Goal: Entertainment & Leisure: Browse casually

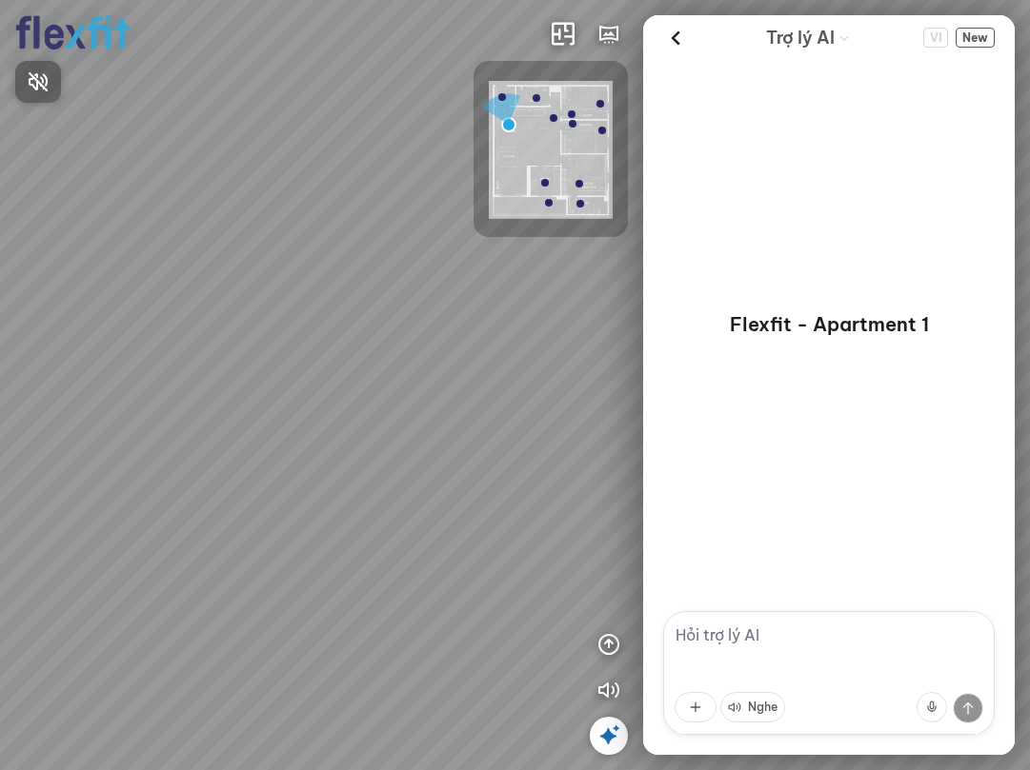
click at [610, 640] on div at bounding box center [515, 385] width 1030 height 770
click at [610, 649] on icon "button" at bounding box center [608, 644] width 23 height 23
drag, startPoint x: 249, startPoint y: 562, endPoint x: 468, endPoint y: 476, distance: 235.2
click at [468, 476] on div "Ban công Bếp Phòng ngủ master Phòng ngủ Phòng ngủ" at bounding box center [515, 385] width 1030 height 770
drag, startPoint x: 385, startPoint y: 558, endPoint x: 612, endPoint y: 523, distance: 230.3
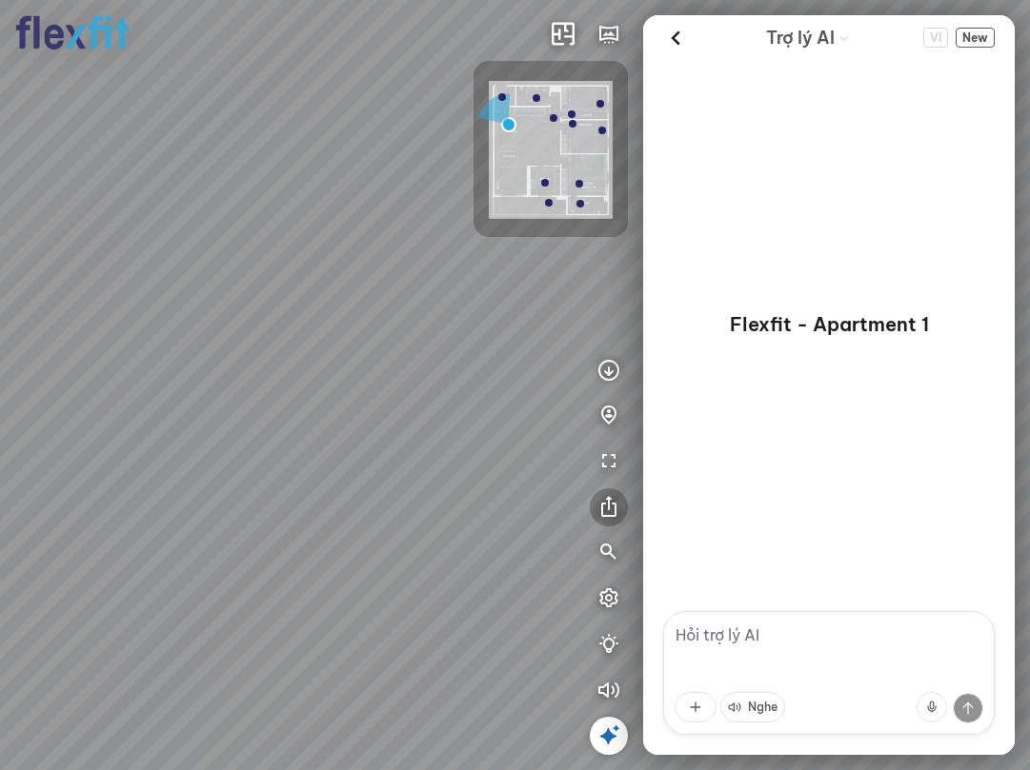
click at [598, 522] on div "Ban công Bếp Phòng ngủ master Phòng ngủ Phòng ngủ INFO: krpano 1.20.8 (build [D…" at bounding box center [515, 385] width 1030 height 770
drag, startPoint x: 438, startPoint y: 548, endPoint x: 594, endPoint y: 541, distance: 156.3
click at [575, 539] on div "Ban công Bếp Phòng ngủ master Phòng ngủ Phòng ngủ" at bounding box center [515, 385] width 1030 height 770
click at [668, 550] on div "Flexfit - Apartment 1" at bounding box center [828, 335] width 371 height 551
drag, startPoint x: 376, startPoint y: 526, endPoint x: 626, endPoint y: 547, distance: 250.4
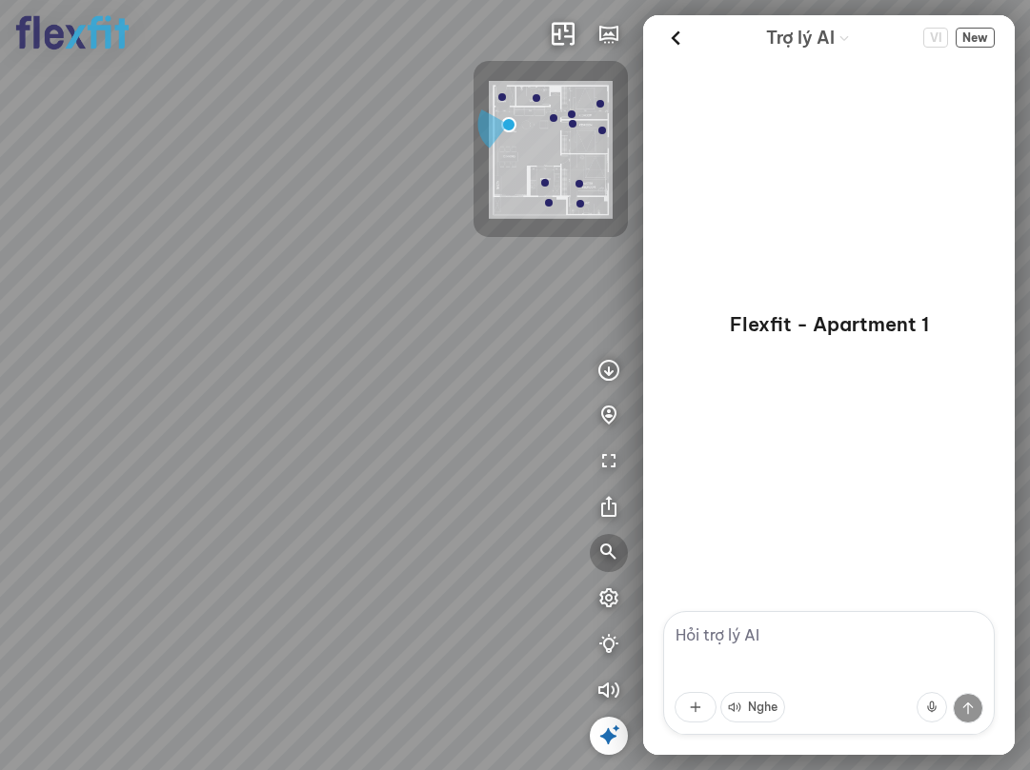
click at [625, 546] on div "Ban công Bếp Phòng ngủ master Phòng ngủ Phòng ngủ INFO: krpano 1.20.8 (build [D…" at bounding box center [515, 385] width 1030 height 770
drag, startPoint x: 398, startPoint y: 518, endPoint x: 654, endPoint y: 563, distance: 260.1
click at [652, 559] on div "Ban công Bếp Phòng ngủ master Phòng ngủ Phòng ngủ INFO: krpano 1.20.8 (build [D…" at bounding box center [515, 385] width 1030 height 770
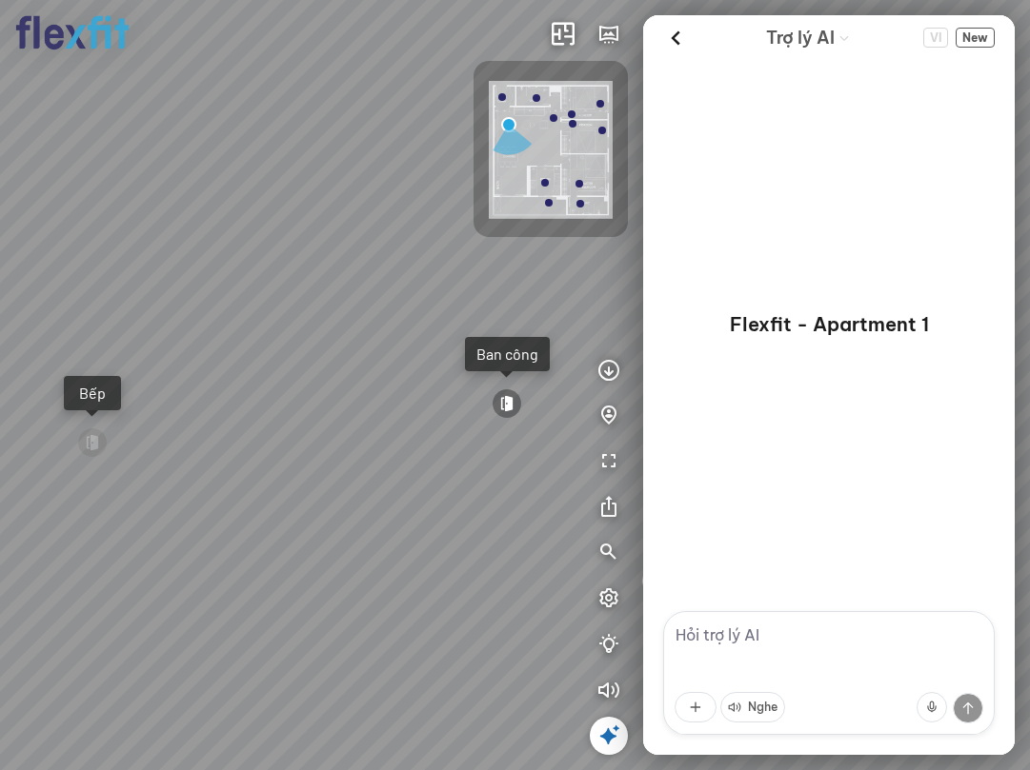
drag, startPoint x: 359, startPoint y: 493, endPoint x: 359, endPoint y: 561, distance: 67.6
click at [358, 557] on div "Ban công Bếp Phòng ngủ master Phòng ngủ Phòng ngủ" at bounding box center [515, 385] width 1030 height 770
click at [605, 554] on icon "button" at bounding box center [608, 553] width 23 height 23
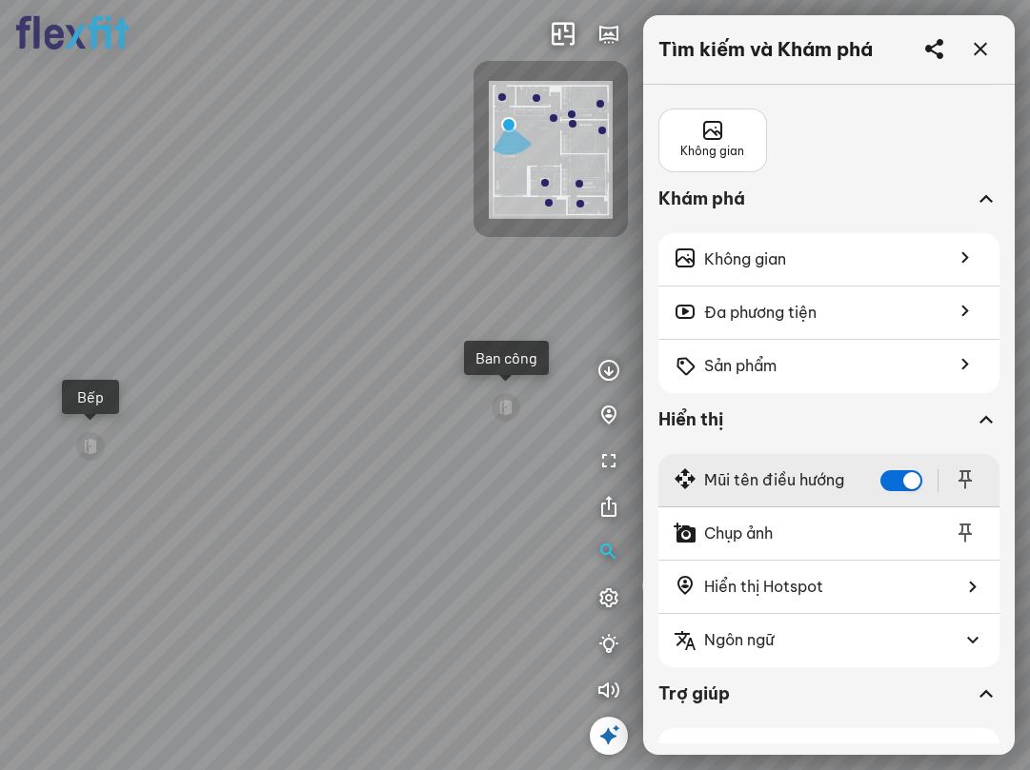
scroll to position [113, 0]
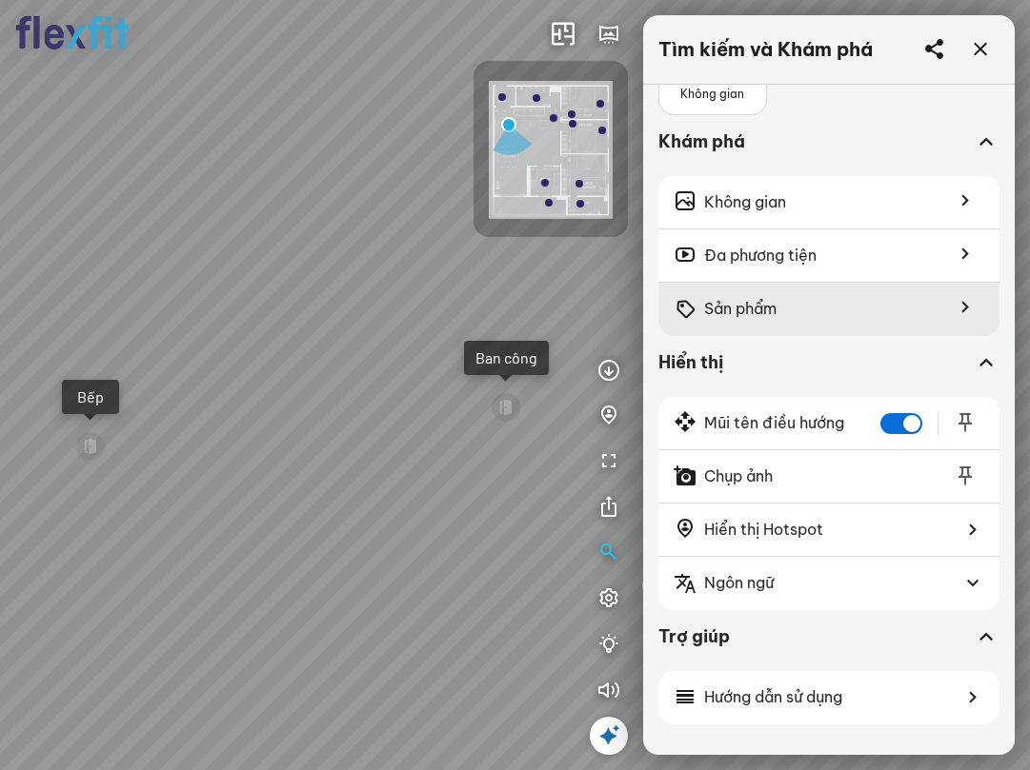
click at [867, 290] on div "Sản phẩm" at bounding box center [828, 309] width 341 height 53
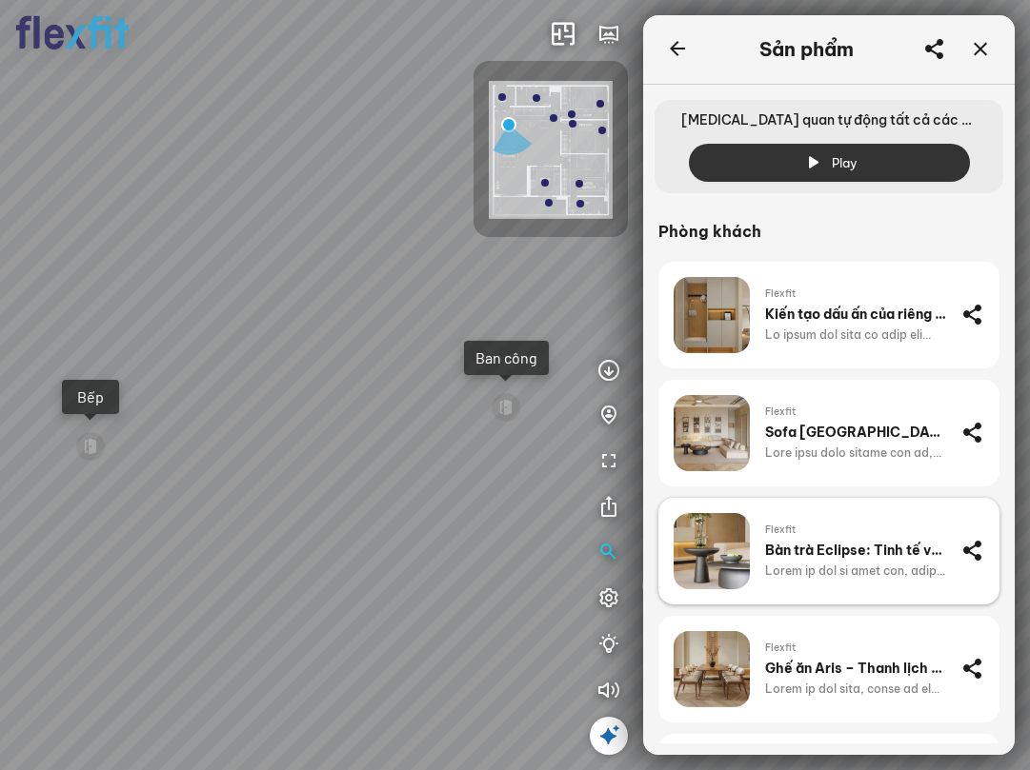
click at [833, 564] on div at bounding box center [855, 571] width 181 height 17
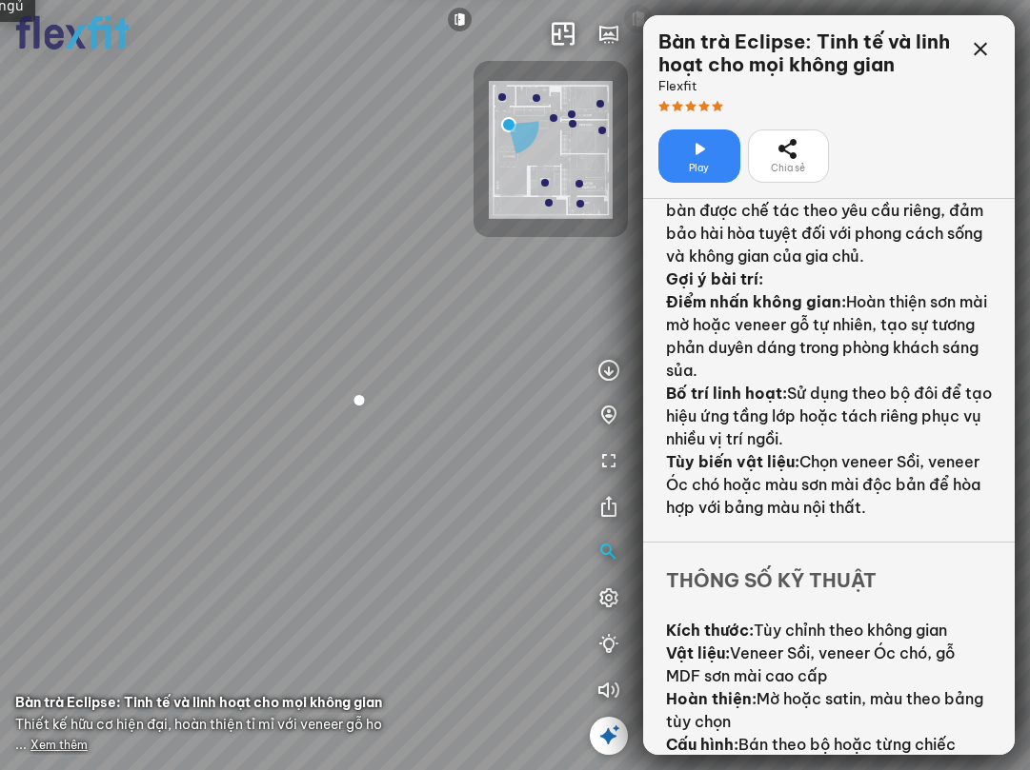
scroll to position [427, 0]
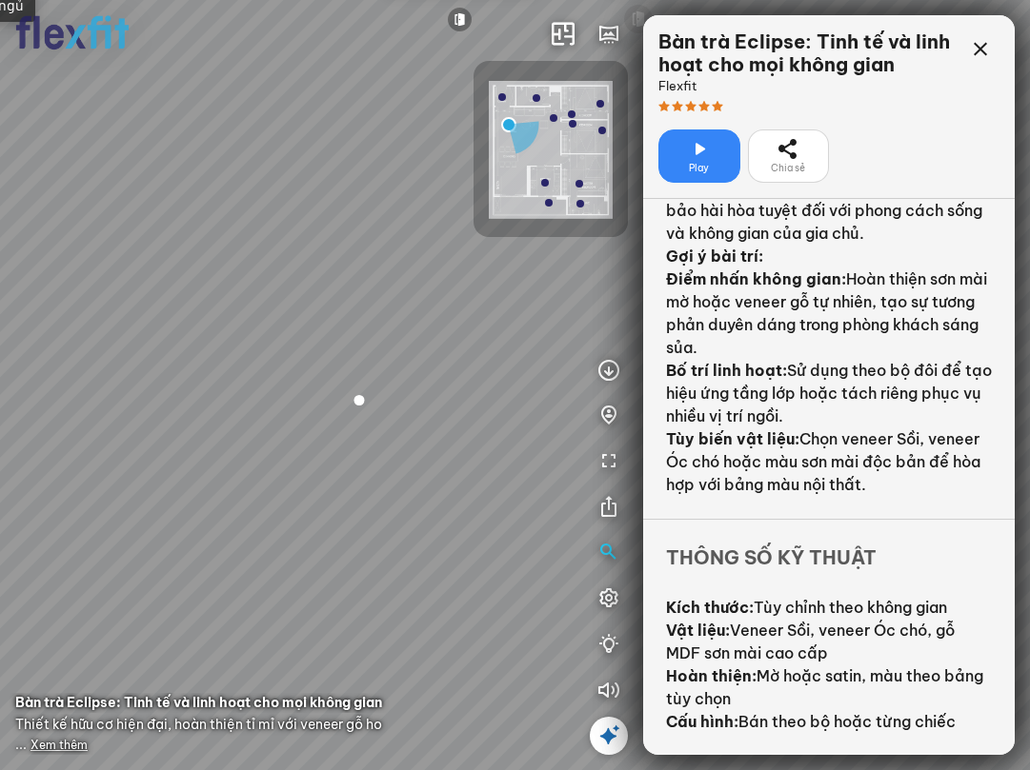
drag, startPoint x: 385, startPoint y: 430, endPoint x: 533, endPoint y: 426, distance: 148.6
click at [530, 420] on div "Ban công Bếp Phòng ngủ master Phòng ngủ Phòng ngủ" at bounding box center [515, 385] width 1030 height 770
drag, startPoint x: 388, startPoint y: 446, endPoint x: 683, endPoint y: 453, distance: 295.3
click at [632, 439] on div "Ban công Bếp Phòng ngủ master Phòng ngủ Phòng ngủ" at bounding box center [515, 385] width 1030 height 770
click at [330, 355] on div at bounding box center [334, 352] width 32 height 32
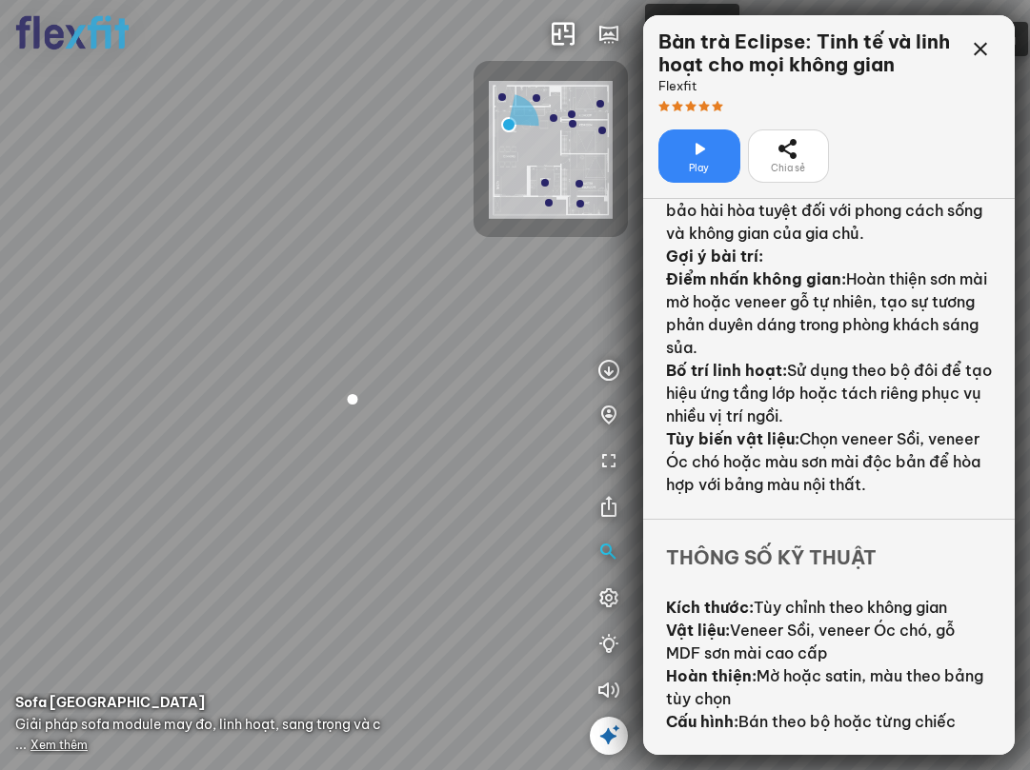
click at [71, 747] on span "Xem thêm" at bounding box center [58, 745] width 57 height 14
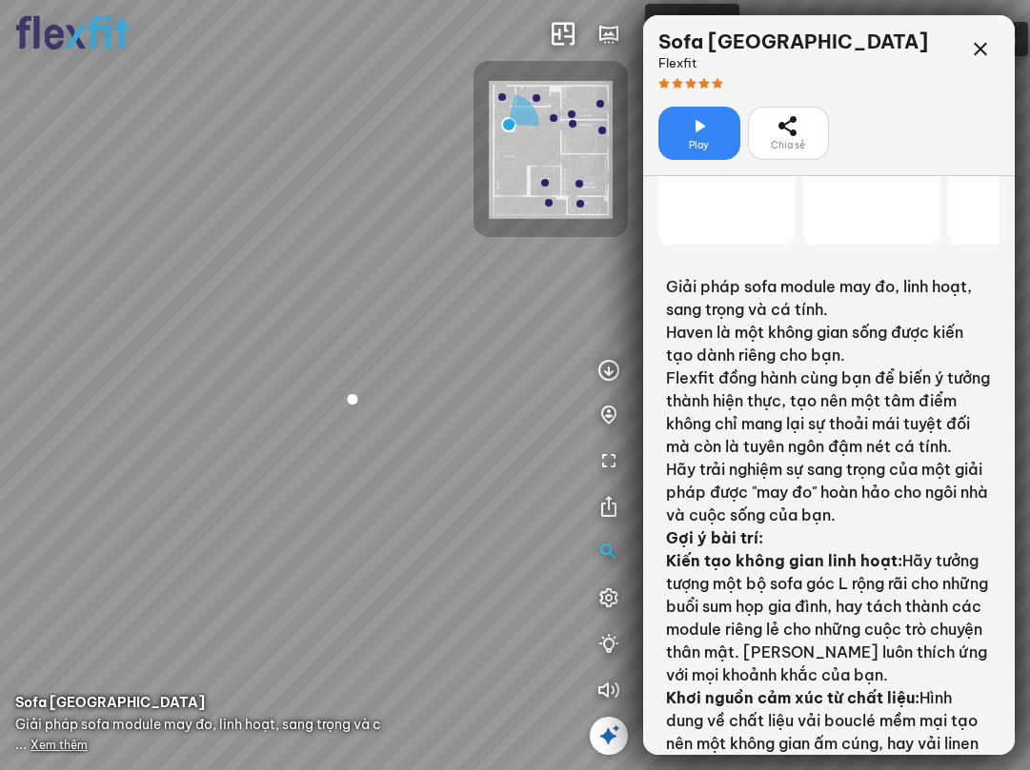
scroll to position [274, 0]
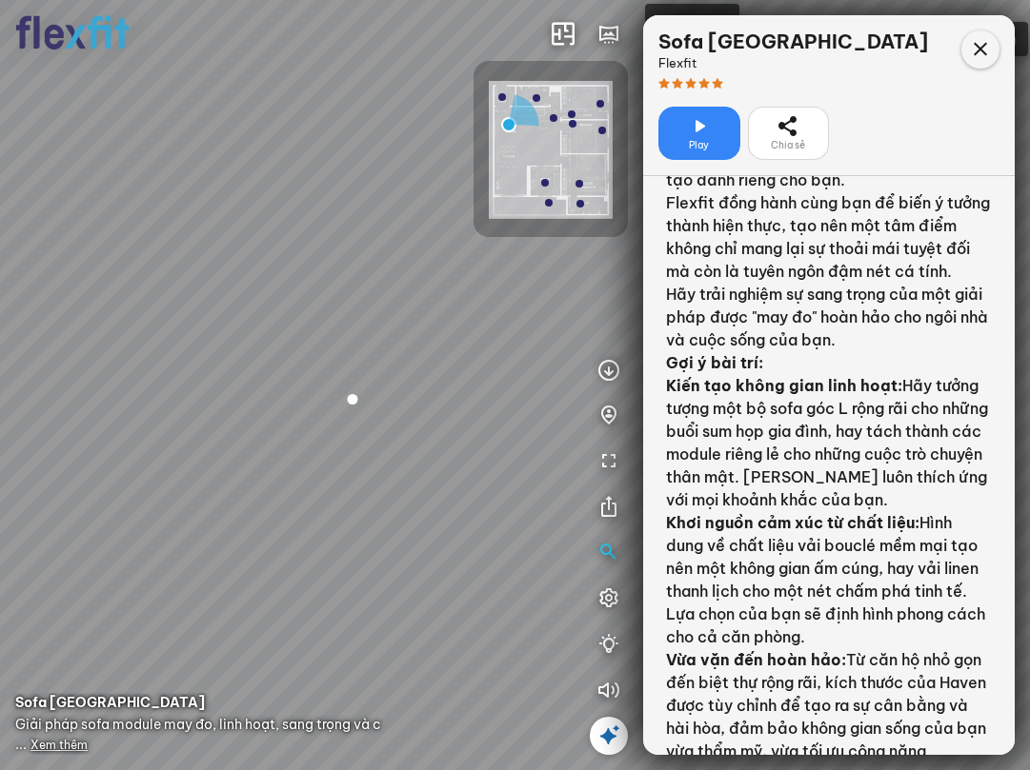
click at [987, 49] on icon at bounding box center [980, 49] width 23 height 23
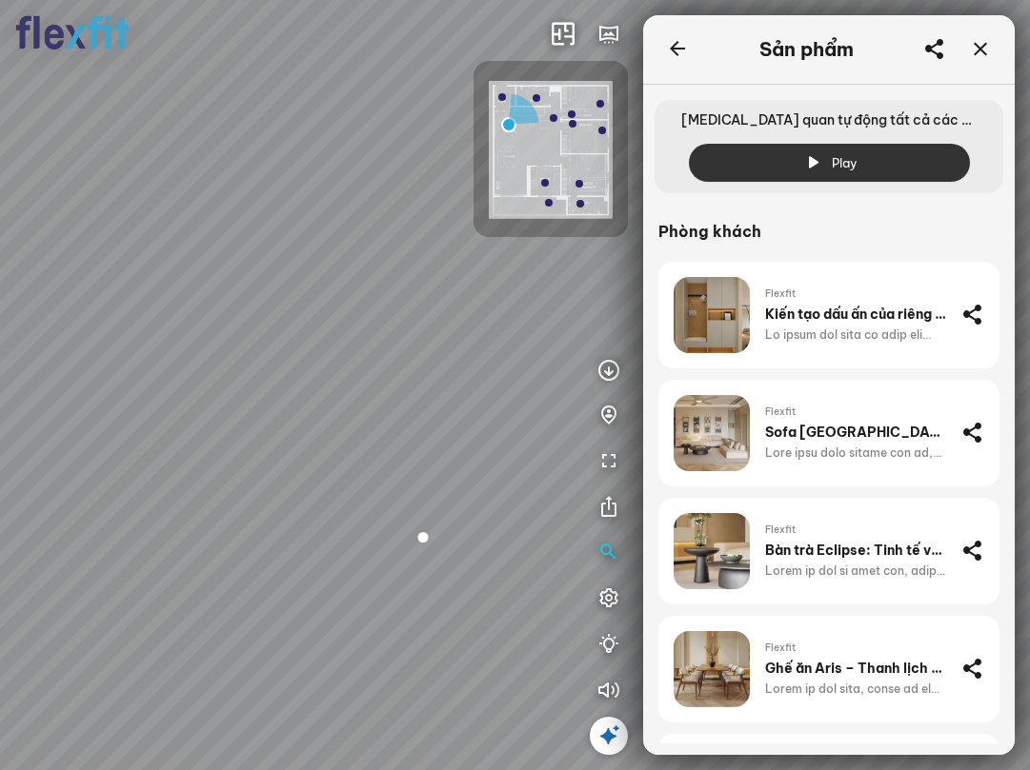
drag, startPoint x: 457, startPoint y: 359, endPoint x: 546, endPoint y: 524, distance: 187.1
click at [579, 550] on div "Ban công Bếp Phòng ngủ master Phòng ngủ Phòng ngủ" at bounding box center [515, 385] width 1030 height 770
click at [983, 55] on icon at bounding box center [980, 49] width 23 height 23
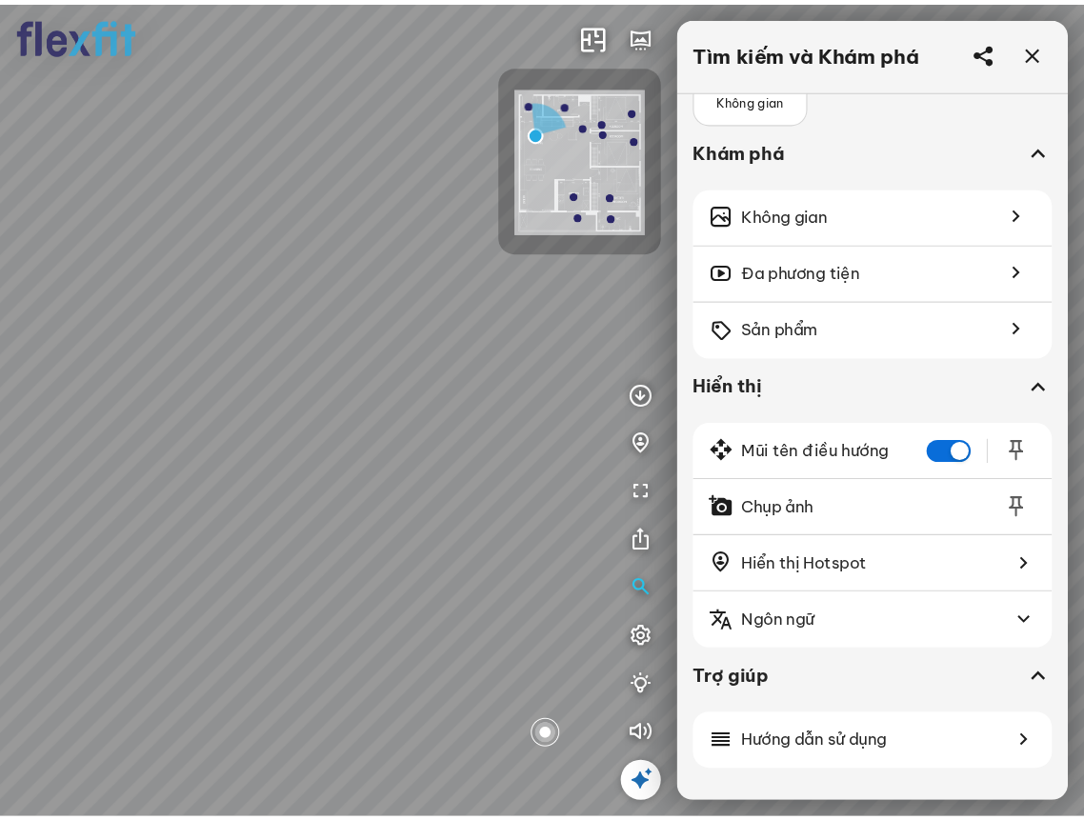
scroll to position [107, 0]
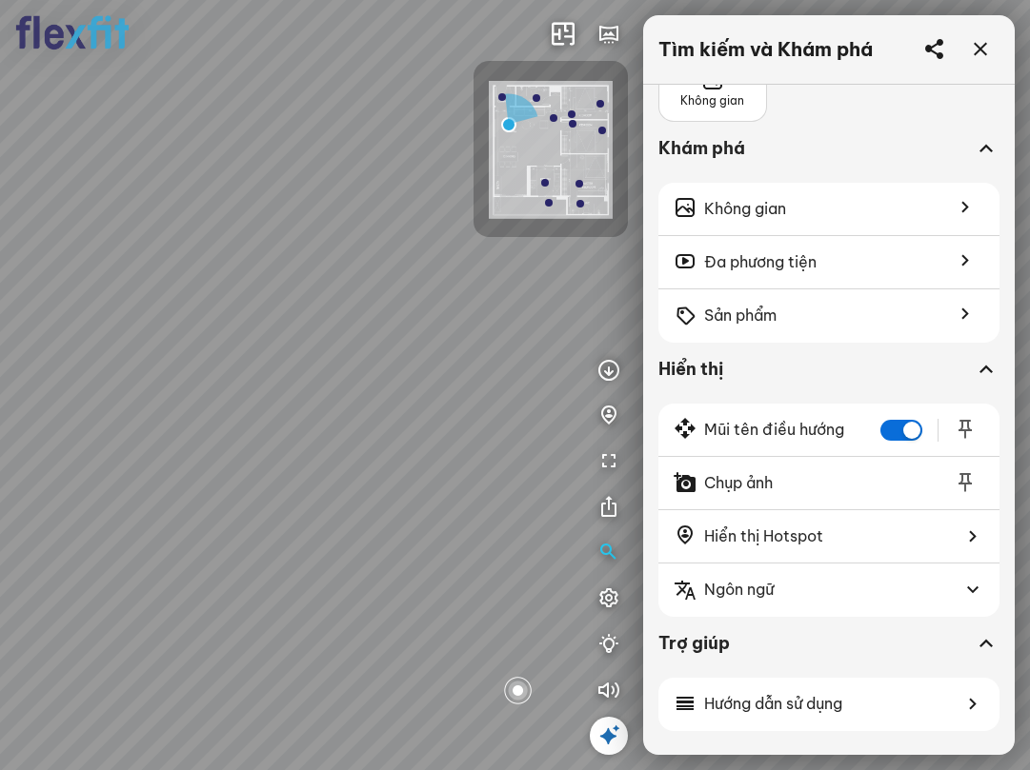
drag, startPoint x: 667, startPoint y: 469, endPoint x: 360, endPoint y: 476, distance: 306.8
click at [360, 476] on div "Ban công Bếp Phòng ngủ master Phòng ngủ Phòng ngủ INFO: krpano 1.20.8 (build [D…" at bounding box center [515, 385] width 1030 height 770
drag, startPoint x: 449, startPoint y: 400, endPoint x: 588, endPoint y: 360, distance: 144.7
click at [573, 360] on div "Ban công Bếp Phòng ngủ master Phòng ngủ Phòng ngủ" at bounding box center [515, 385] width 1030 height 770
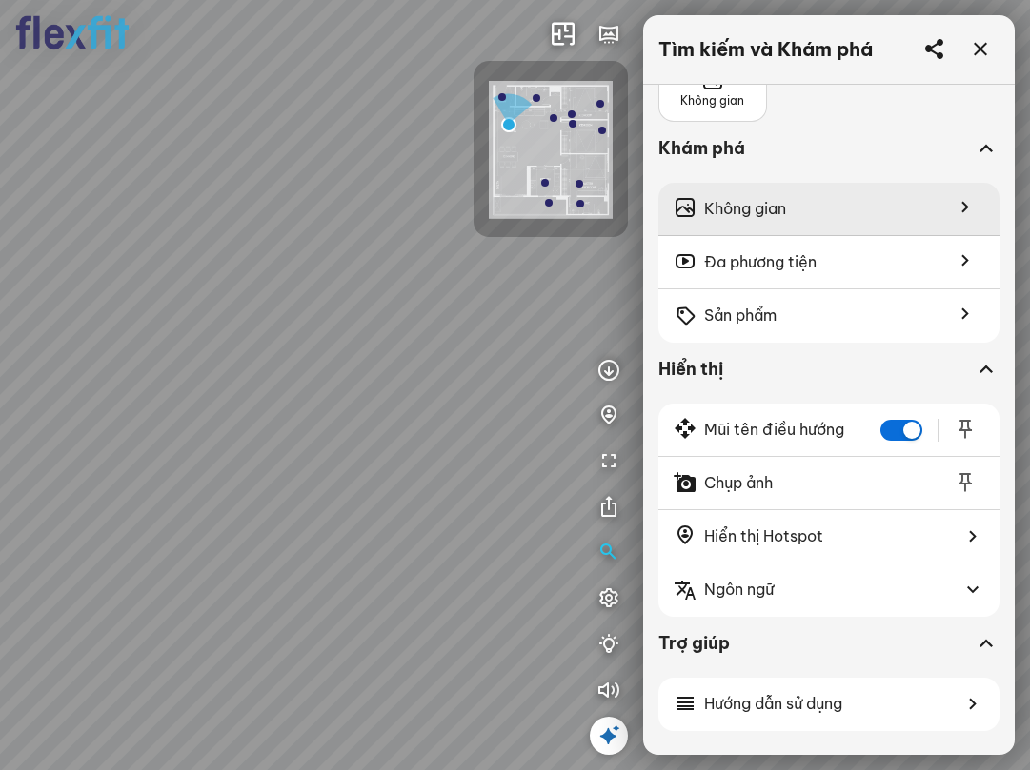
drag, startPoint x: 405, startPoint y: 367, endPoint x: 938, endPoint y: 231, distance: 550.2
click at [595, 325] on div "Ban công Bếp Phòng ngủ master Phòng ngủ Phòng ngủ" at bounding box center [515, 385] width 1030 height 770
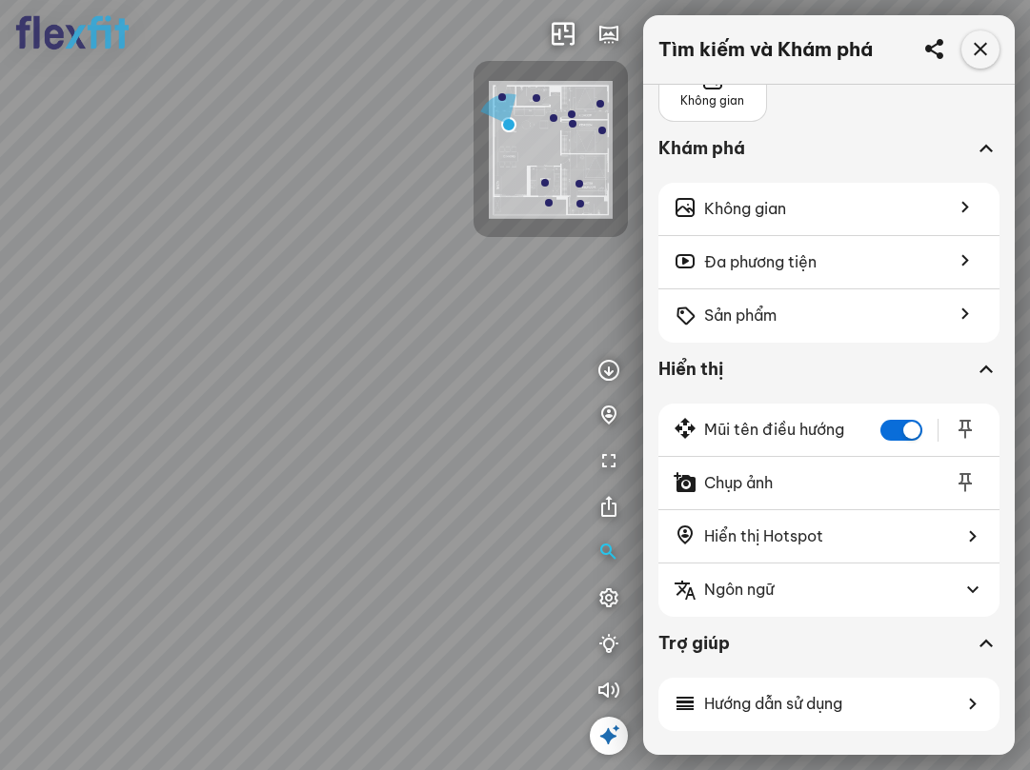
click at [986, 50] on icon at bounding box center [980, 49] width 23 height 23
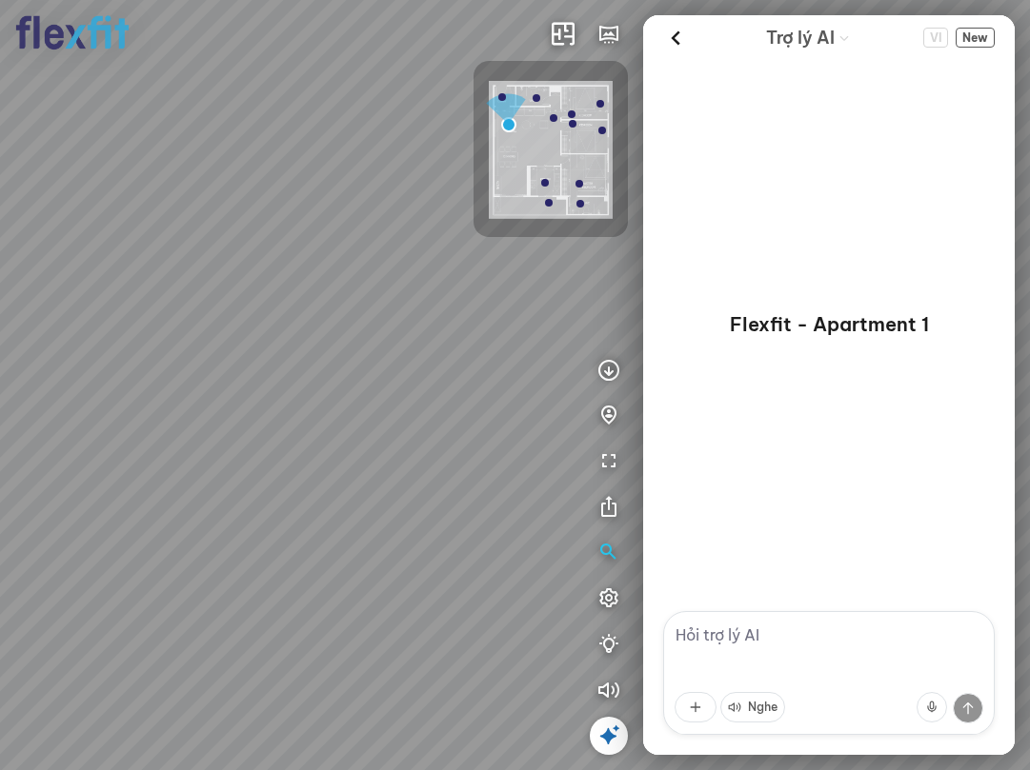
drag, startPoint x: 411, startPoint y: 390, endPoint x: 245, endPoint y: 400, distance: 167.0
click at [205, 397] on div "Ban công Bếp Phòng ngủ master Phòng ngủ Phòng ngủ" at bounding box center [515, 385] width 1030 height 770
drag, startPoint x: 368, startPoint y: 395, endPoint x: 178, endPoint y: 445, distance: 195.9
click at [179, 445] on div "Ban công Bếp Phòng ngủ master Phòng ngủ Phòng ngủ" at bounding box center [515, 385] width 1030 height 770
drag, startPoint x: 421, startPoint y: 426, endPoint x: 95, endPoint y: 449, distance: 326.5
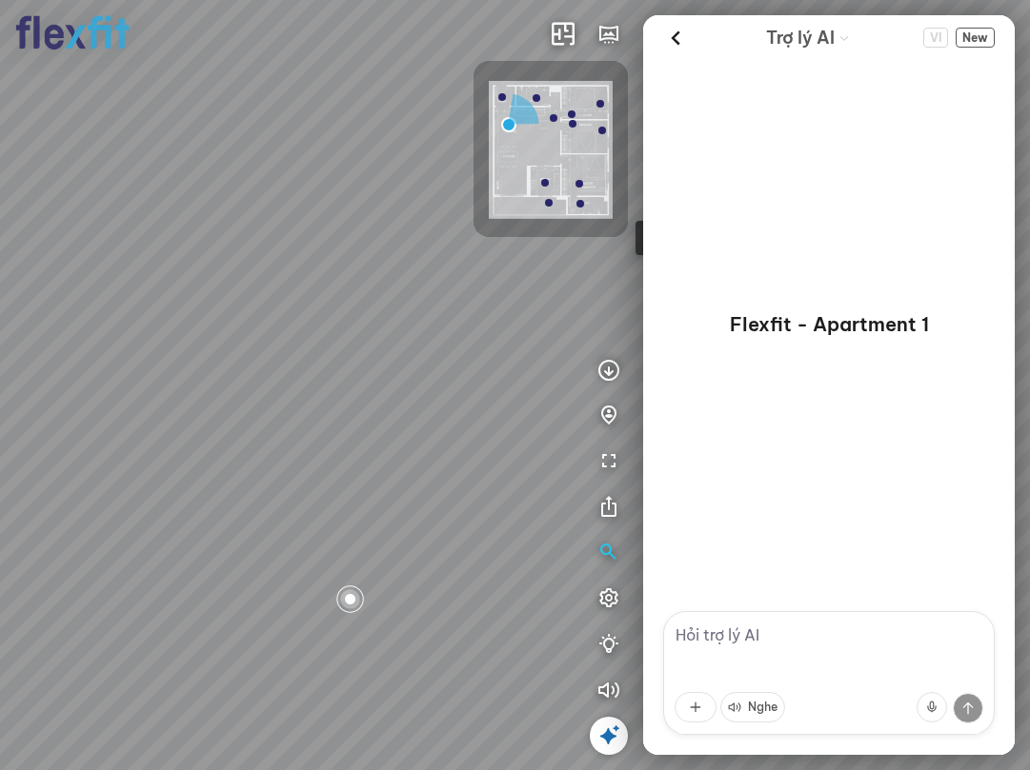
click at [96, 449] on div "Ban công Bếp Phòng ngủ master Phòng ngủ Phòng ngủ" at bounding box center [515, 385] width 1030 height 770
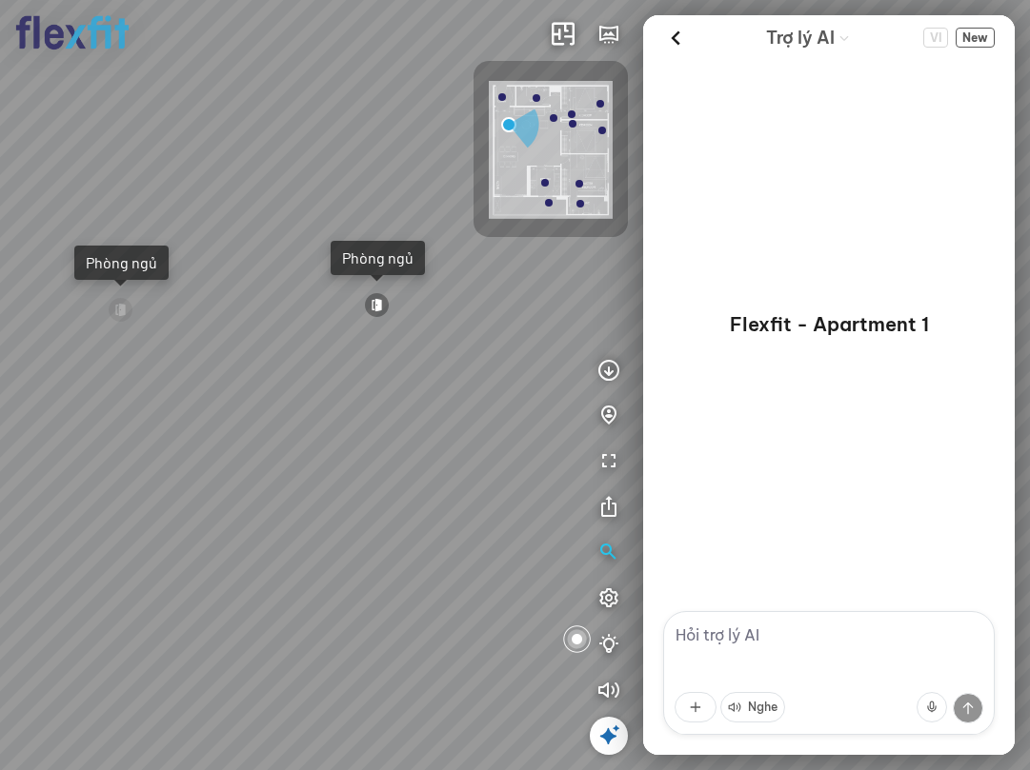
click at [603, 732] on icon at bounding box center [608, 736] width 23 height 23
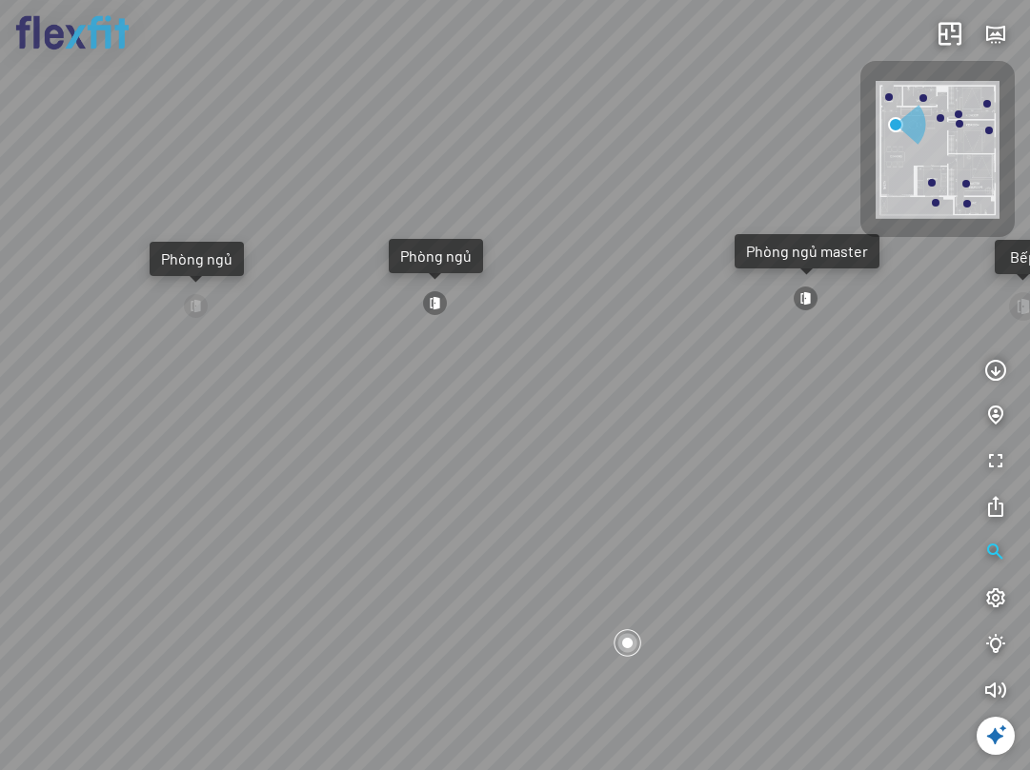
drag, startPoint x: 710, startPoint y: 529, endPoint x: 420, endPoint y: 537, distance: 290.6
click at [342, 560] on div "Ban công Bếp Phòng ngủ master Phòng ngủ Phòng ngủ" at bounding box center [515, 385] width 1030 height 770
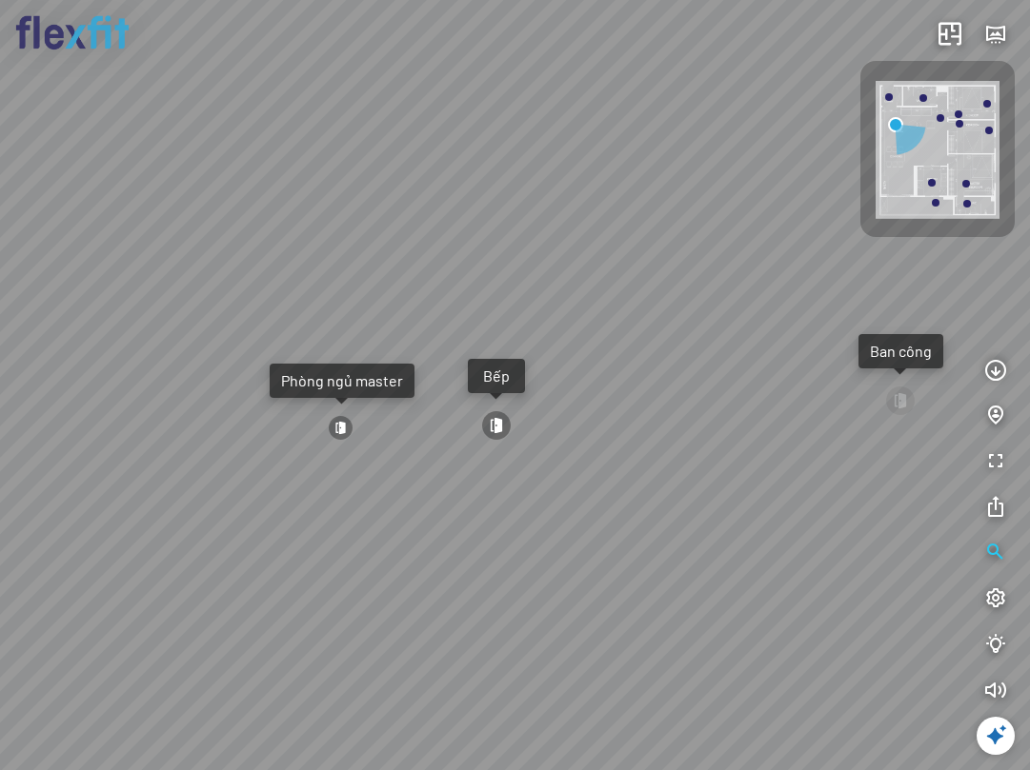
drag, startPoint x: 631, startPoint y: 460, endPoint x: 548, endPoint y: 544, distance: 118.5
click at [548, 544] on div "Ban công Bếp Phòng ngủ master Phòng ngủ Phòng ngủ" at bounding box center [515, 385] width 1030 height 770
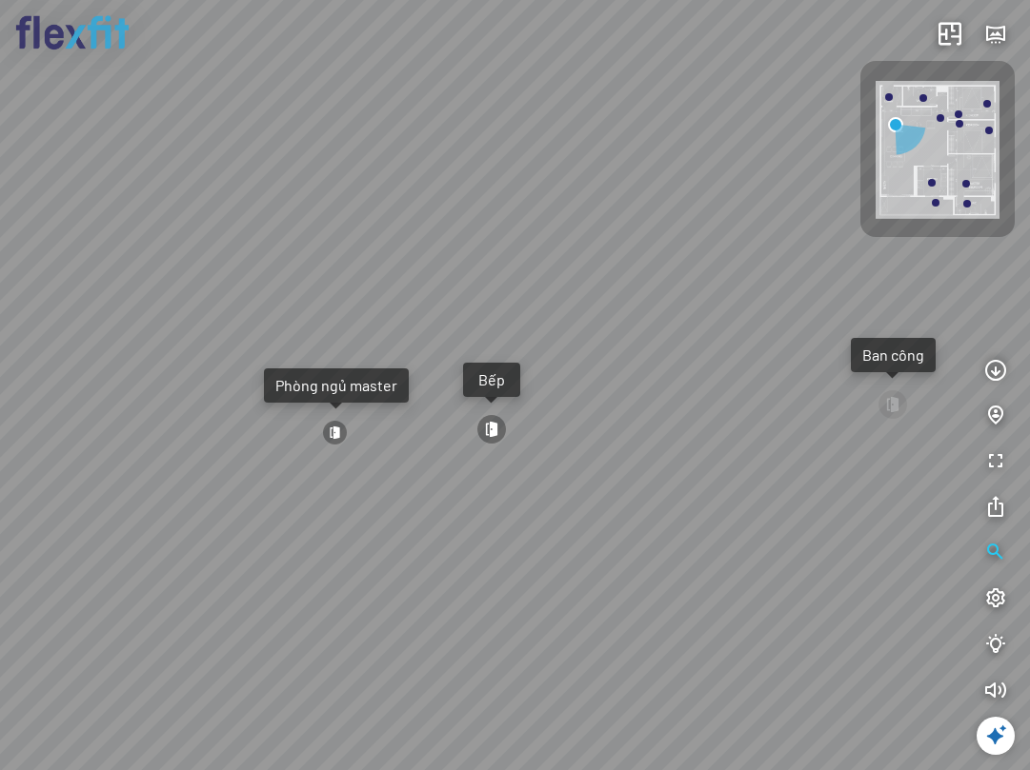
click at [497, 431] on div at bounding box center [491, 429] width 30 height 30
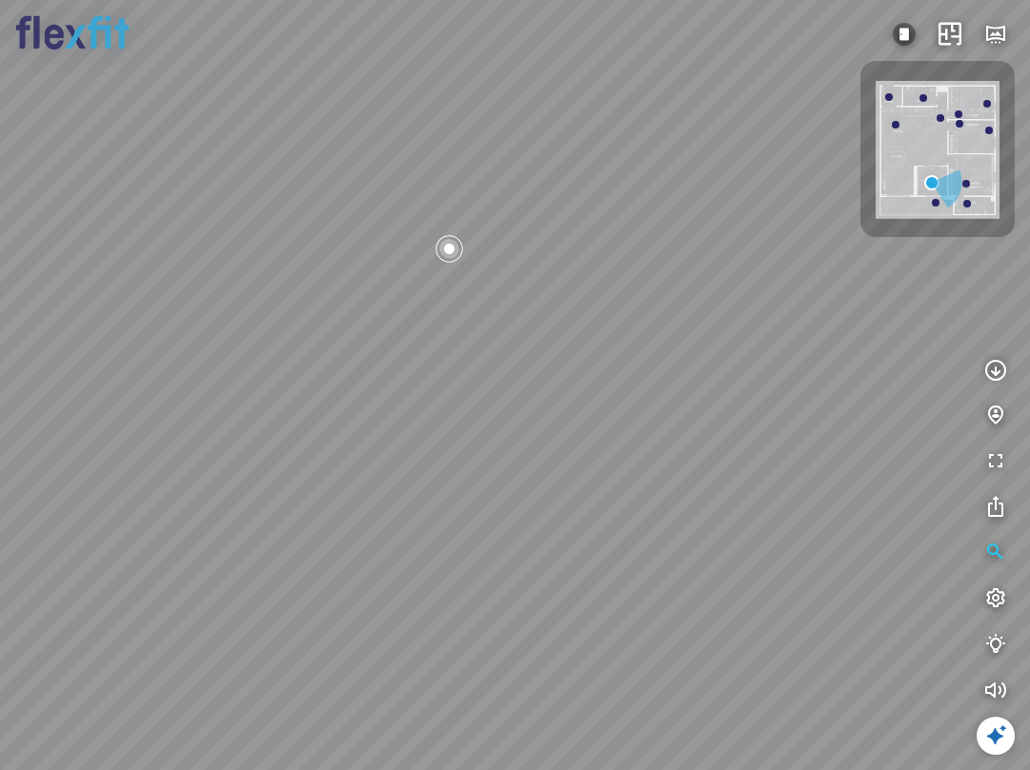
drag, startPoint x: 364, startPoint y: 429, endPoint x: 730, endPoint y: 490, distance: 371.9
click at [730, 490] on div at bounding box center [515, 385] width 1030 height 770
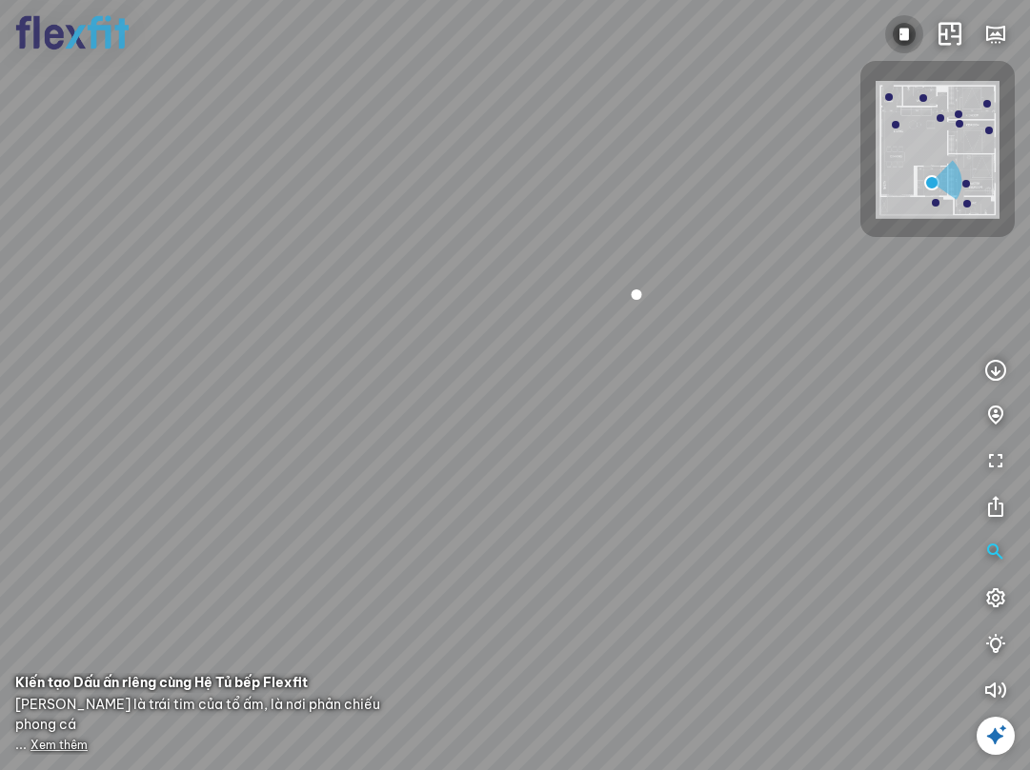
click at [906, 25] on img at bounding box center [903, 34] width 23 height 23
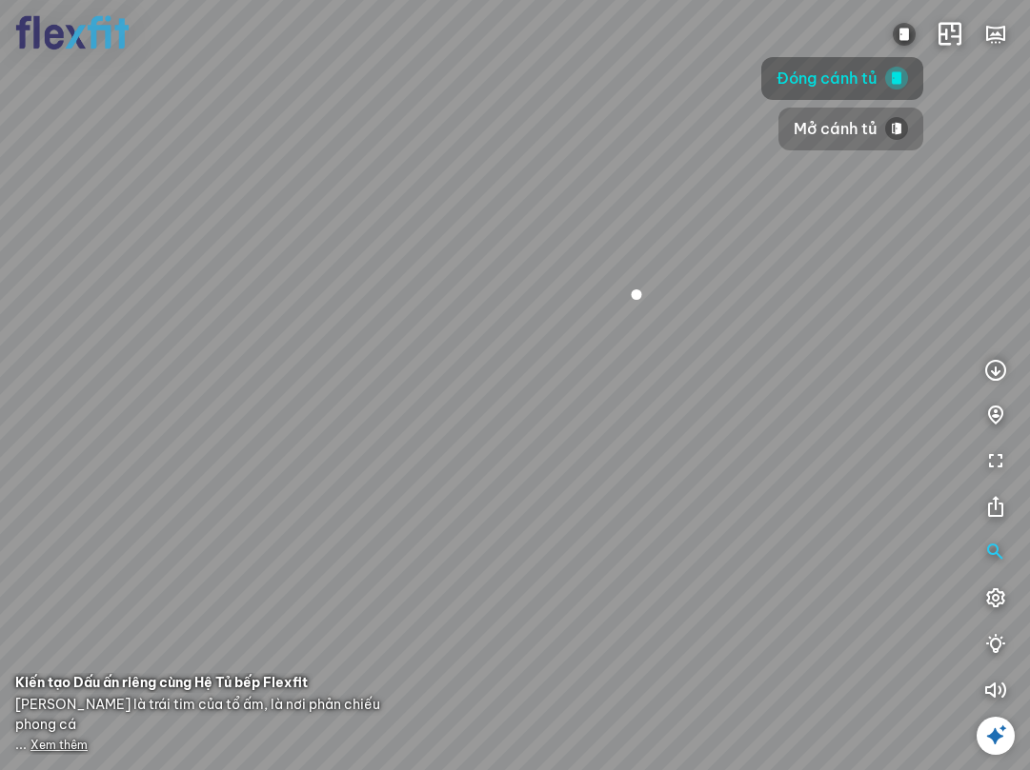
click at [831, 128] on span "Mở cánh tủ" at bounding box center [835, 129] width 84 height 24
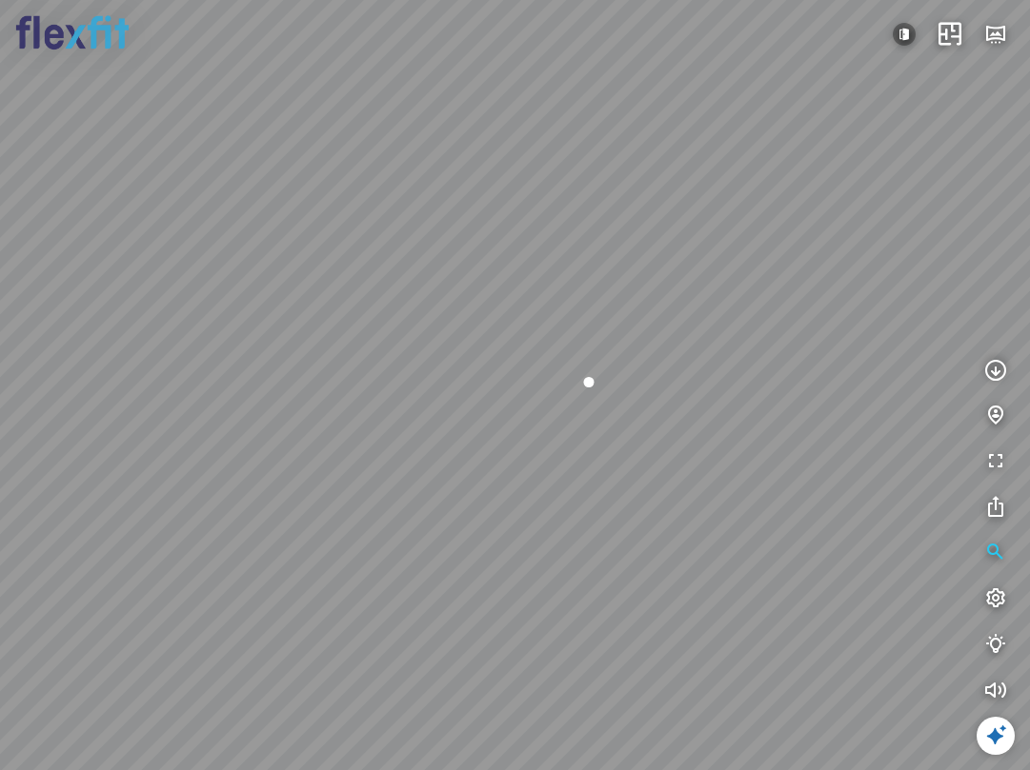
drag, startPoint x: 768, startPoint y: 432, endPoint x: 744, endPoint y: 490, distance: 62.8
click at [744, 490] on div at bounding box center [515, 385] width 1030 height 770
drag, startPoint x: 498, startPoint y: 428, endPoint x: 426, endPoint y: 412, distance: 74.0
click at [418, 414] on div at bounding box center [515, 385] width 1030 height 770
drag, startPoint x: 597, startPoint y: 409, endPoint x: 24, endPoint y: 364, distance: 575.1
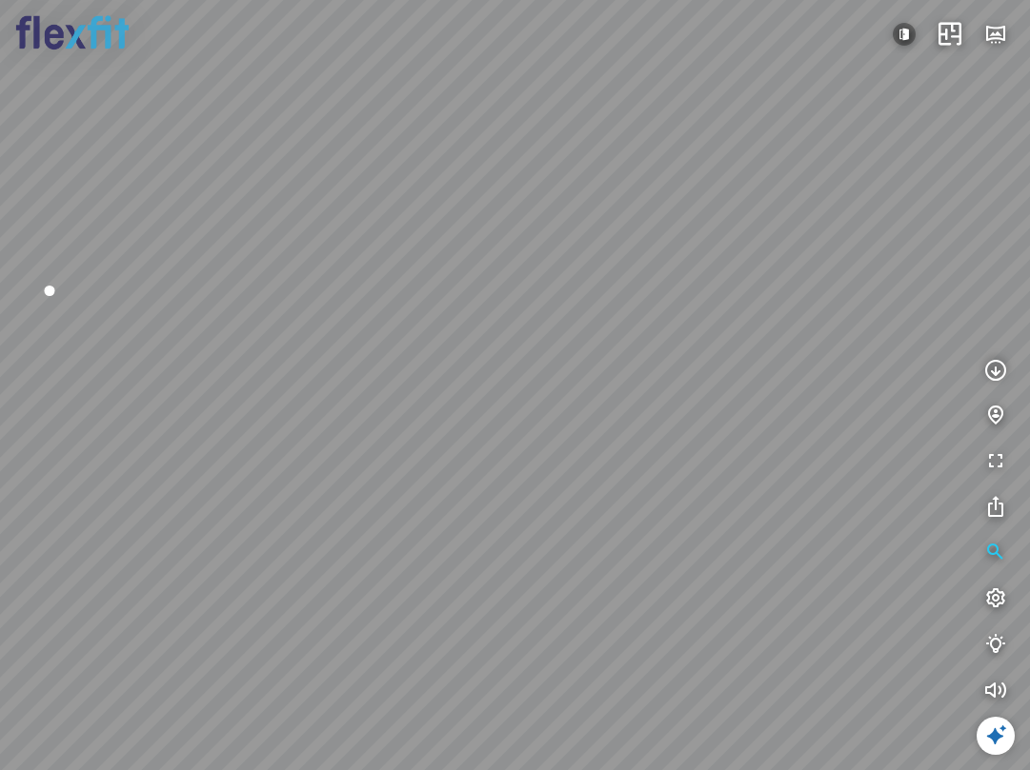
click at [50, 366] on div at bounding box center [515, 385] width 1030 height 770
drag, startPoint x: 422, startPoint y: 379, endPoint x: 204, endPoint y: 374, distance: 218.2
click at [144, 377] on div at bounding box center [515, 385] width 1030 height 770
drag, startPoint x: 450, startPoint y: 339, endPoint x: 709, endPoint y: 424, distance: 271.7
click at [709, 424] on div at bounding box center [515, 385] width 1030 height 770
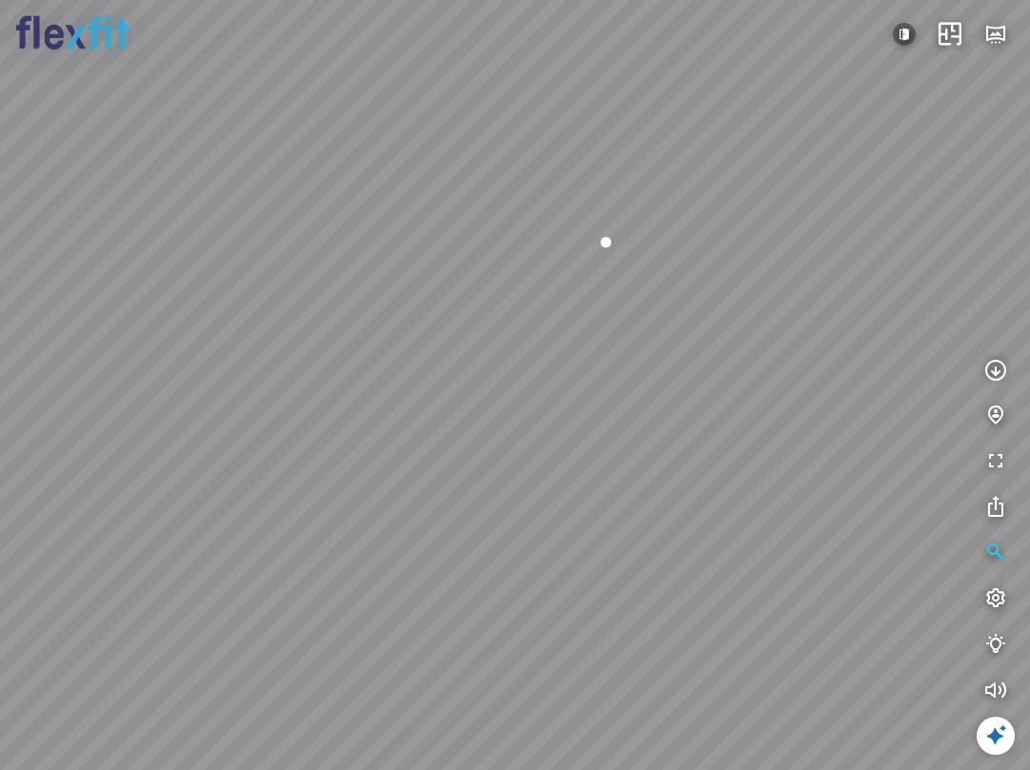
drag, startPoint x: 616, startPoint y: 458, endPoint x: 710, endPoint y: 489, distance: 99.1
click at [710, 489] on div at bounding box center [515, 385] width 1030 height 770
drag, startPoint x: 617, startPoint y: 481, endPoint x: 664, endPoint y: 450, distance: 55.7
click at [664, 450] on div at bounding box center [515, 385] width 1030 height 770
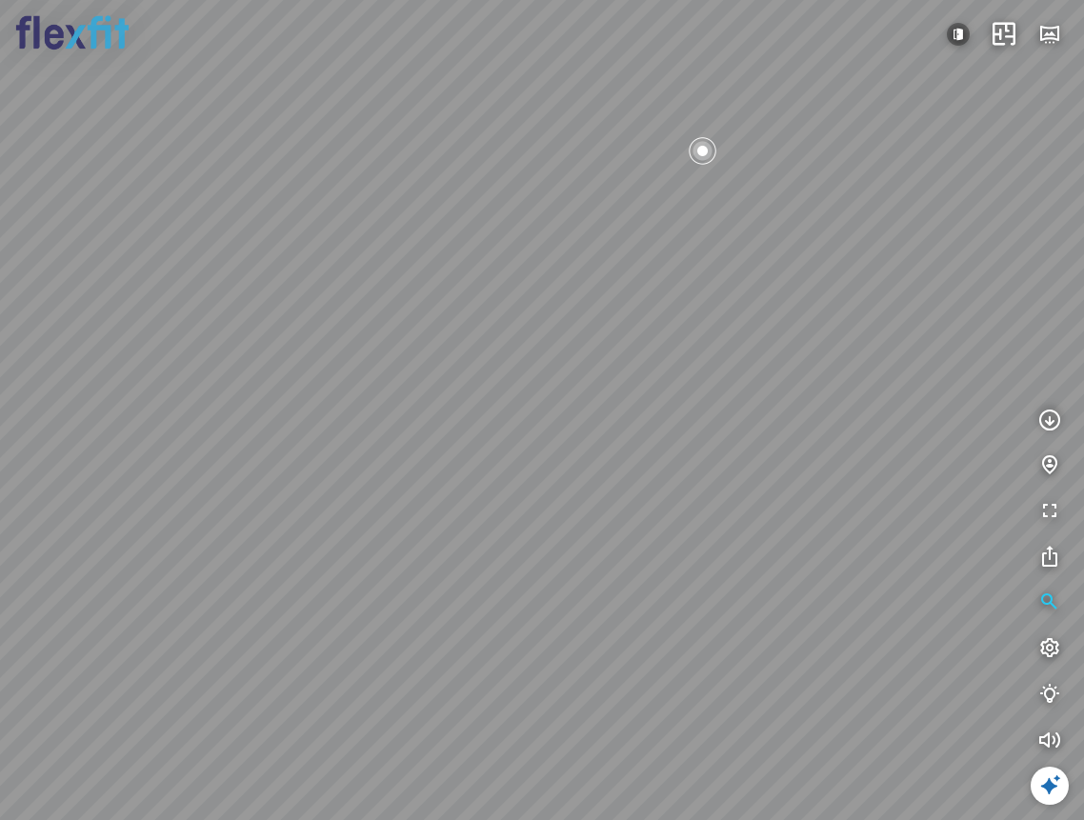
drag, startPoint x: 537, startPoint y: 324, endPoint x: 546, endPoint y: 266, distance: 58.7
click at [546, 266] on div at bounding box center [542, 410] width 1084 height 820
